Goal: Navigation & Orientation: Find specific page/section

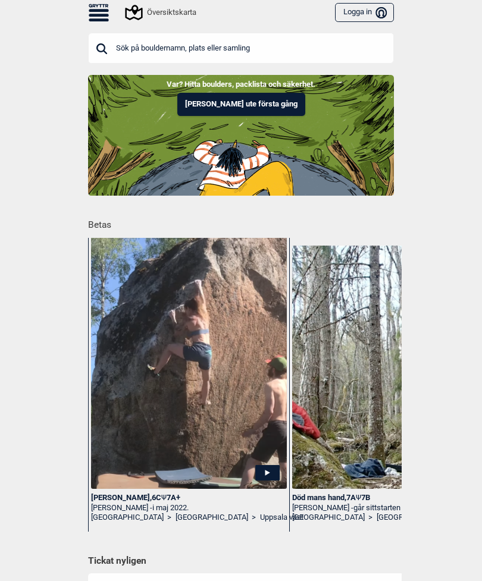
click at [105, 8] on icon at bounding box center [99, 12] width 20 height 17
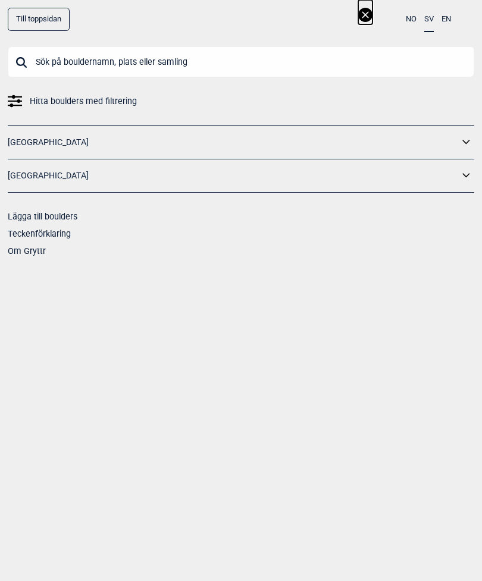
click at [36, 172] on link "[GEOGRAPHIC_DATA]" at bounding box center [233, 175] width 451 height 17
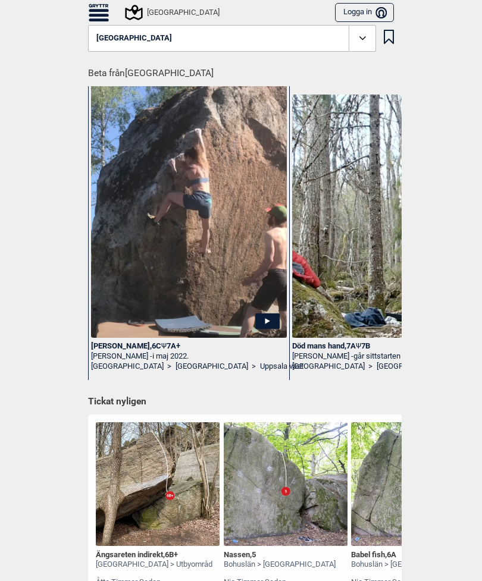
click at [340, 36] on button "[GEOGRAPHIC_DATA]" at bounding box center [232, 38] width 288 height 27
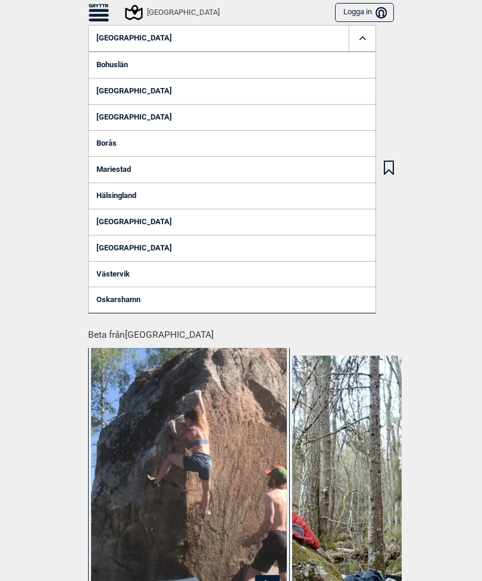
click at [123, 112] on link "[GEOGRAPHIC_DATA]" at bounding box center [232, 117] width 288 height 26
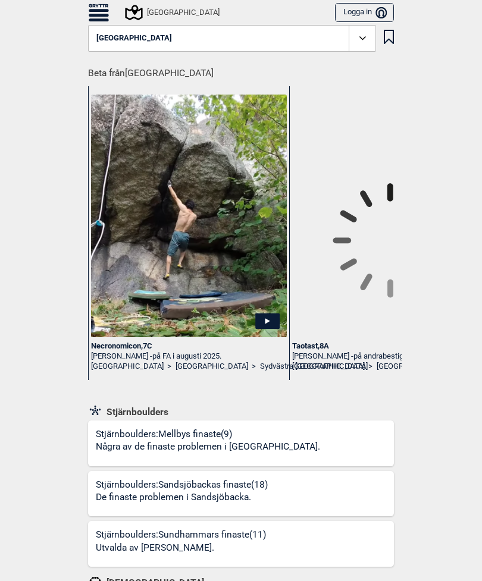
click at [366, 34] on icon at bounding box center [363, 39] width 14 height 14
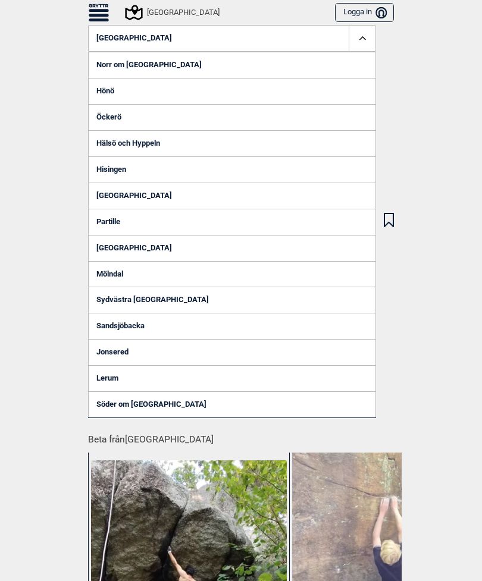
click at [442, 265] on div "Till toppsidan NO SV EN Hitta boulders med filtrering [GEOGRAPHIC_DATA] [GEOGRA…" at bounding box center [241, 290] width 482 height 581
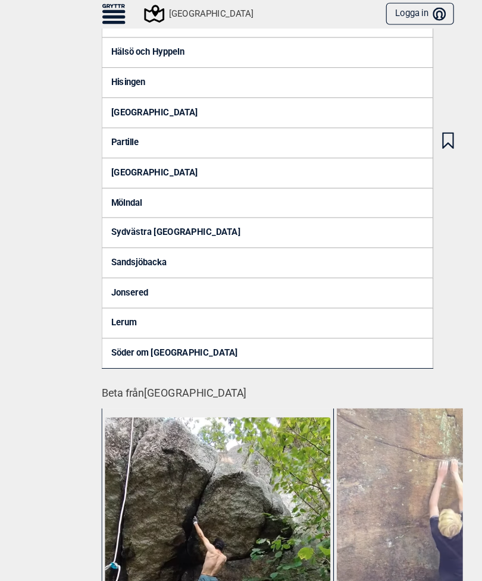
scroll to position [97, 0]
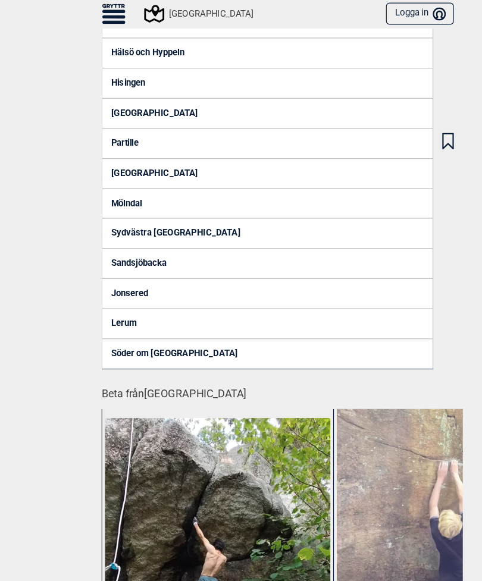
click at [122, 99] on link "[GEOGRAPHIC_DATA]" at bounding box center [232, 99] width 288 height 26
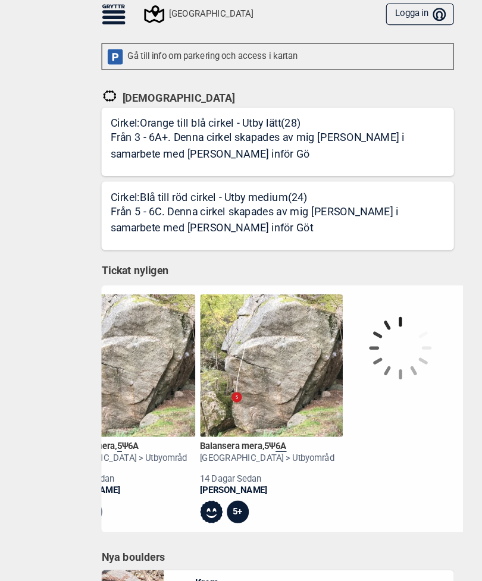
scroll to position [0, 2354]
